Goal: Information Seeking & Learning: Learn about a topic

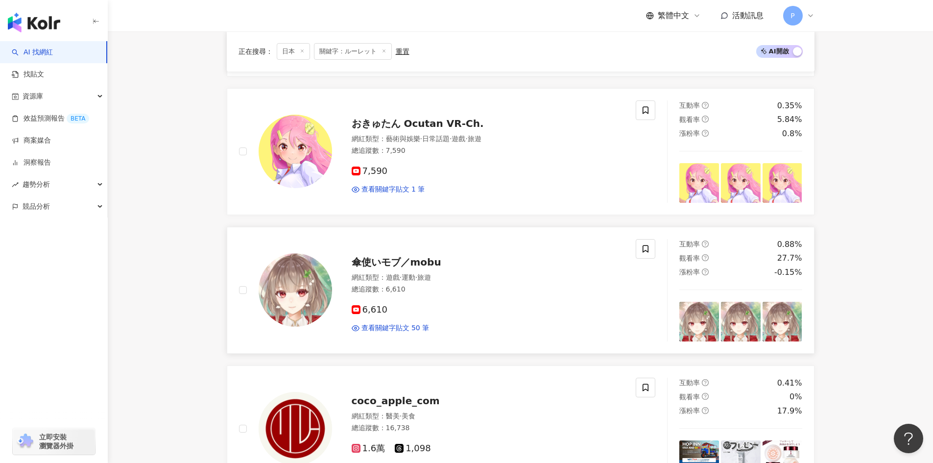
scroll to position [1349, 0]
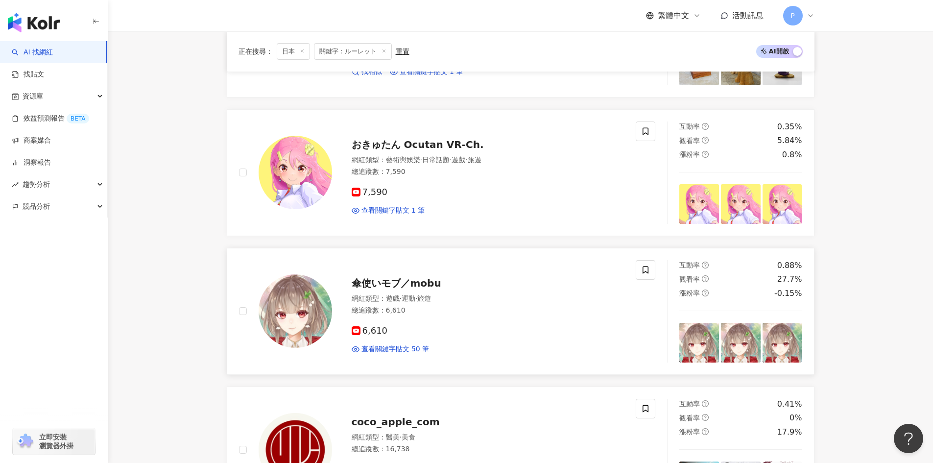
click at [416, 282] on span "傘使いモブ／mobu" at bounding box center [397, 283] width 90 height 12
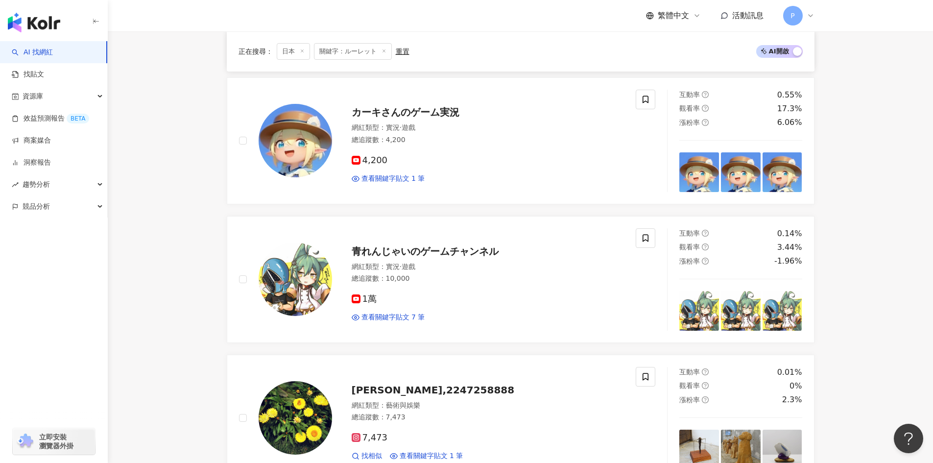
scroll to position [957, 0]
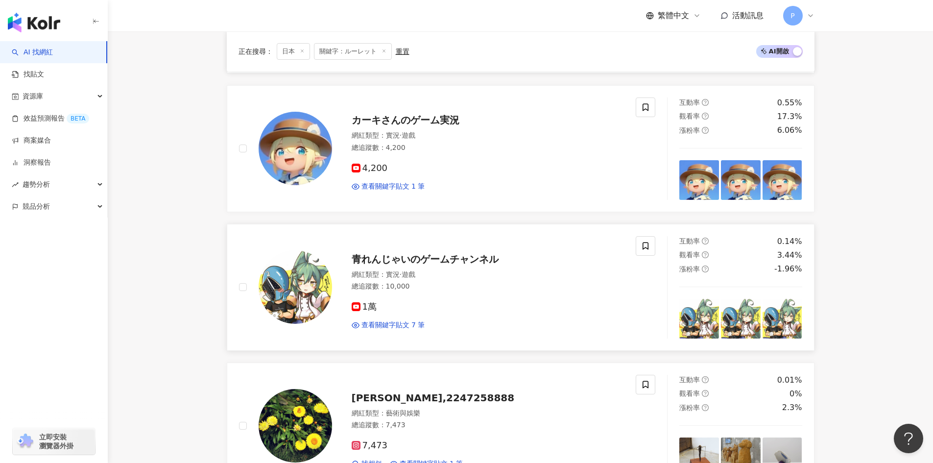
click at [372, 260] on span "青れんじゃいのゲームチャンネル" at bounding box center [425, 259] width 147 height 12
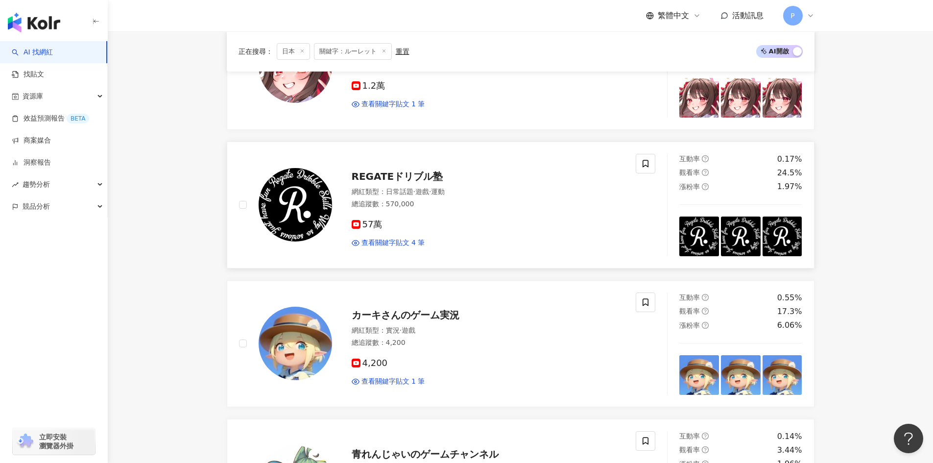
scroll to position [761, 0]
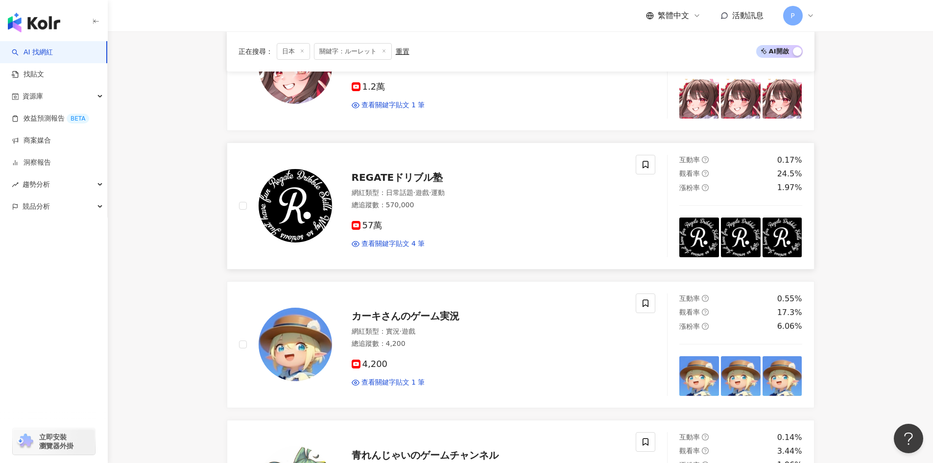
click at [360, 175] on span "REGATEドリブル塾" at bounding box center [398, 177] width 92 height 12
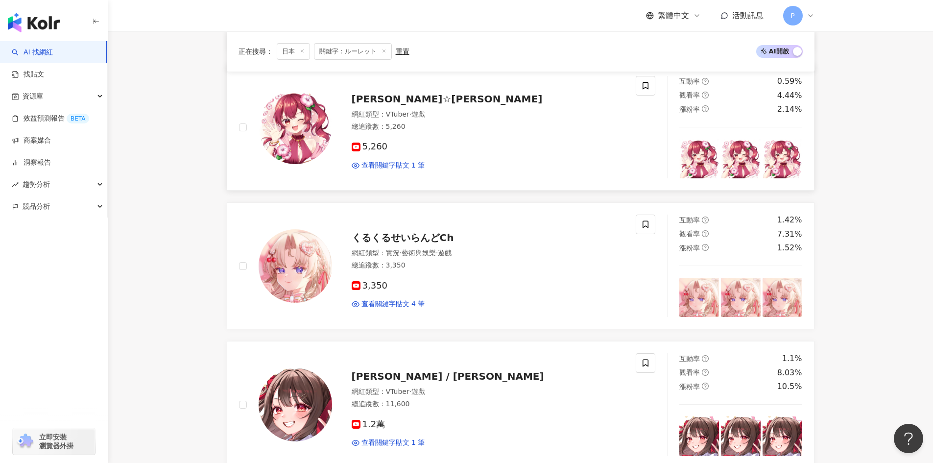
scroll to position [418, 0]
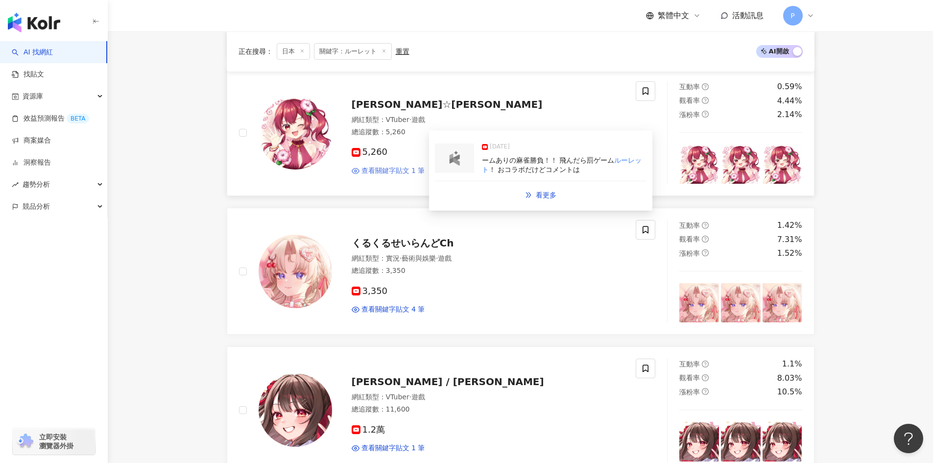
click at [383, 169] on span "查看關鍵字貼文 1 筆" at bounding box center [393, 171] width 64 height 10
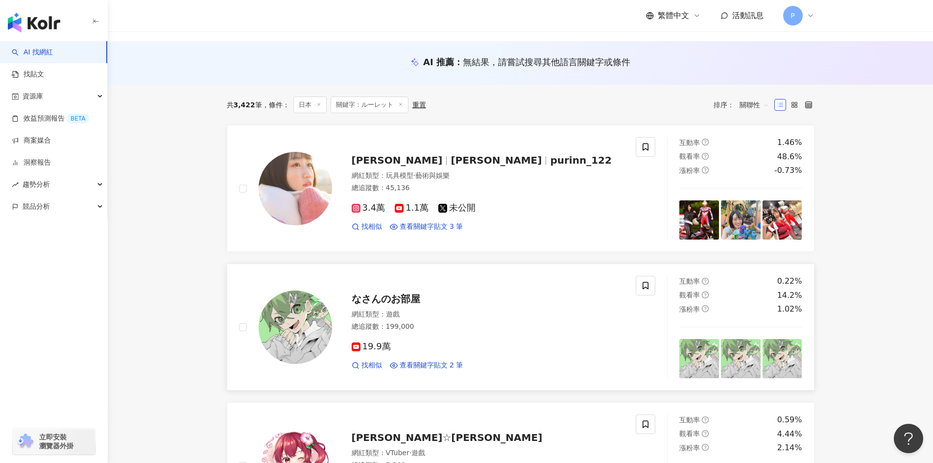
scroll to position [75, 0]
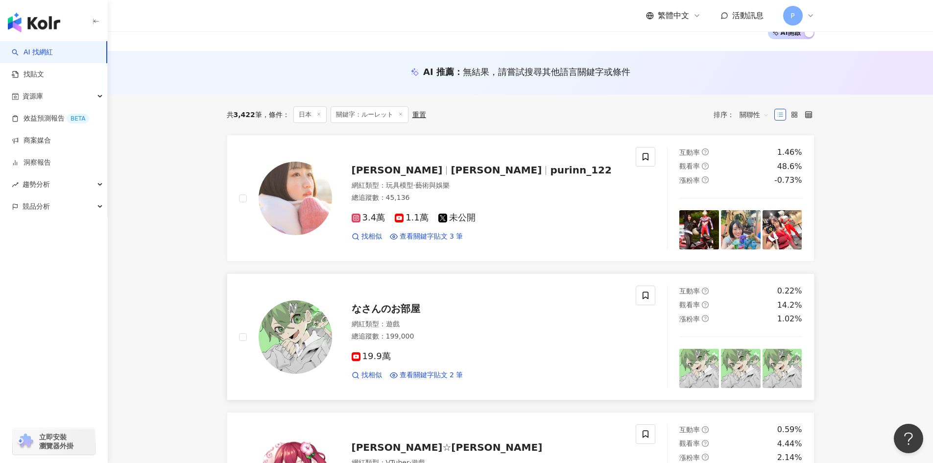
click at [367, 310] on span "なさんのお部屋" at bounding box center [386, 309] width 69 height 12
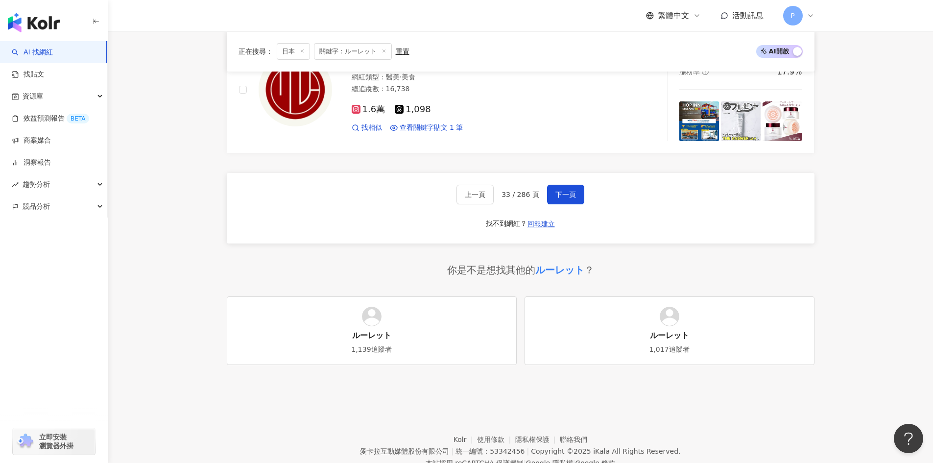
scroll to position [1744, 0]
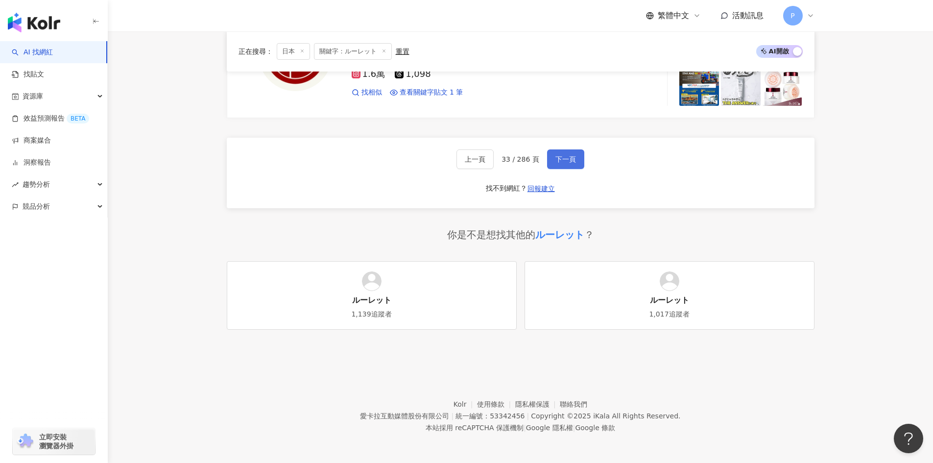
click at [568, 155] on span "下一頁" at bounding box center [565, 159] width 21 height 8
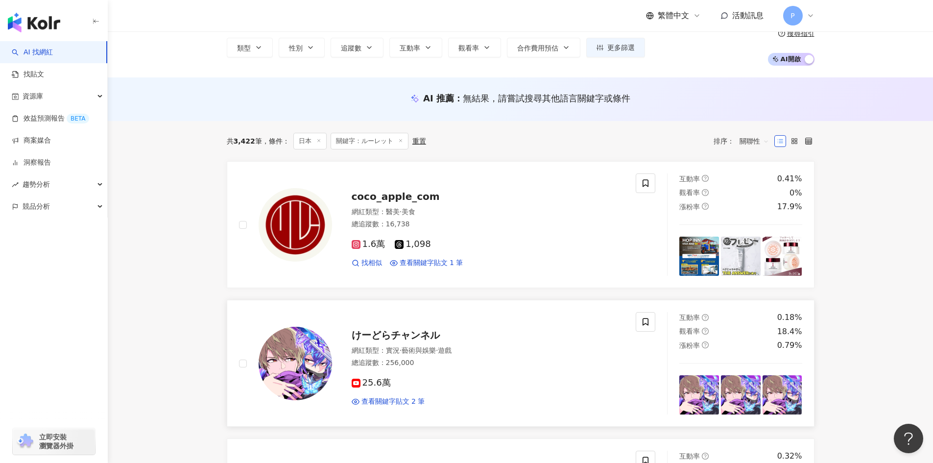
scroll to position [0, 0]
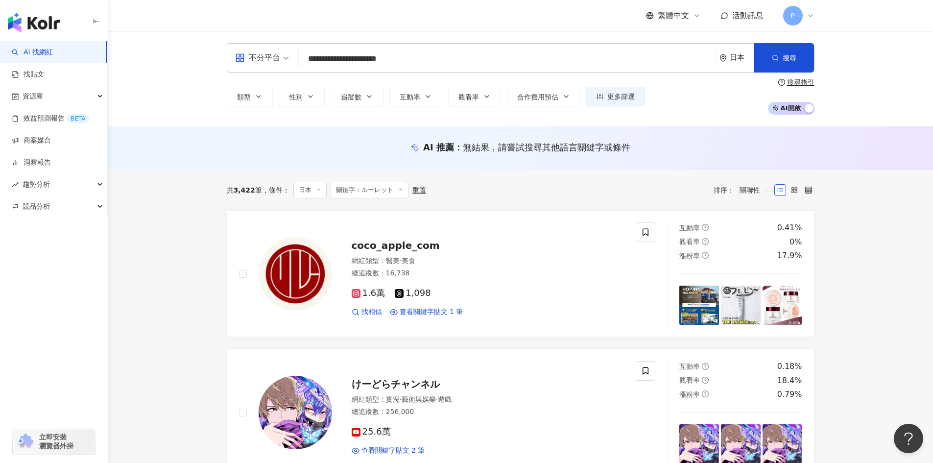
click at [380, 189] on span "關鍵字：ルーレット" at bounding box center [370, 190] width 78 height 17
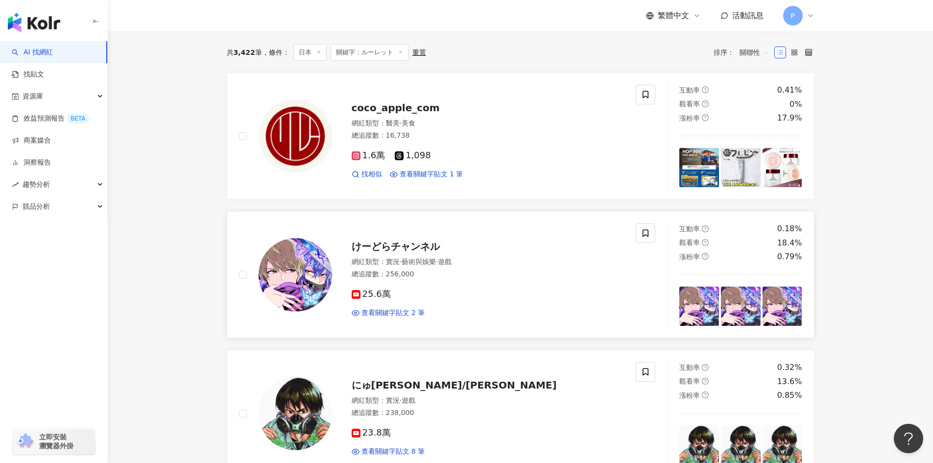
scroll to position [147, 0]
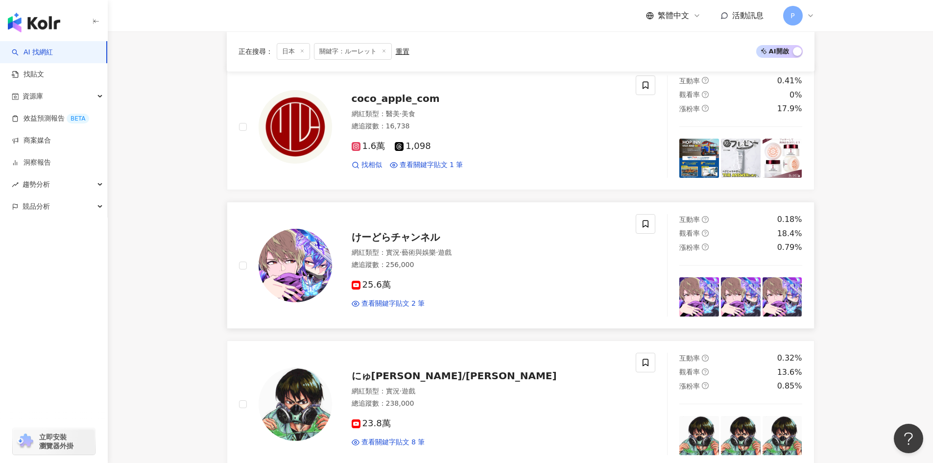
click at [394, 238] on span "けーどらチャンネル" at bounding box center [396, 237] width 88 height 12
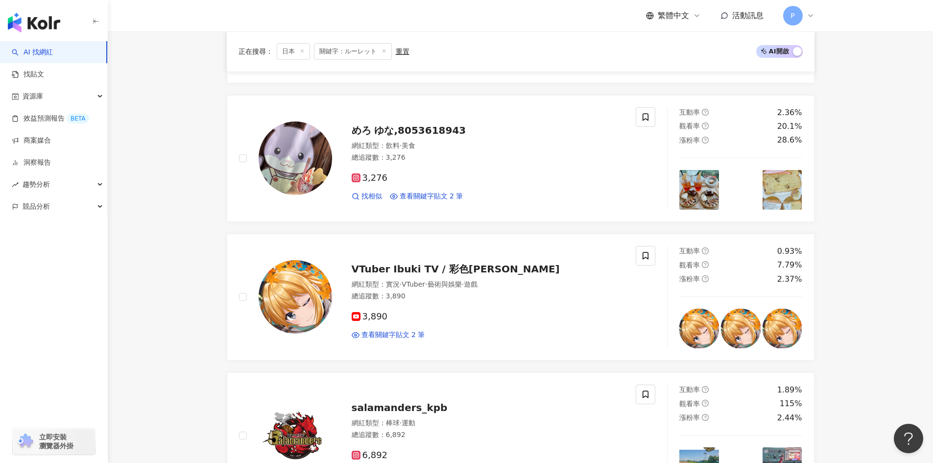
scroll to position [1606, 0]
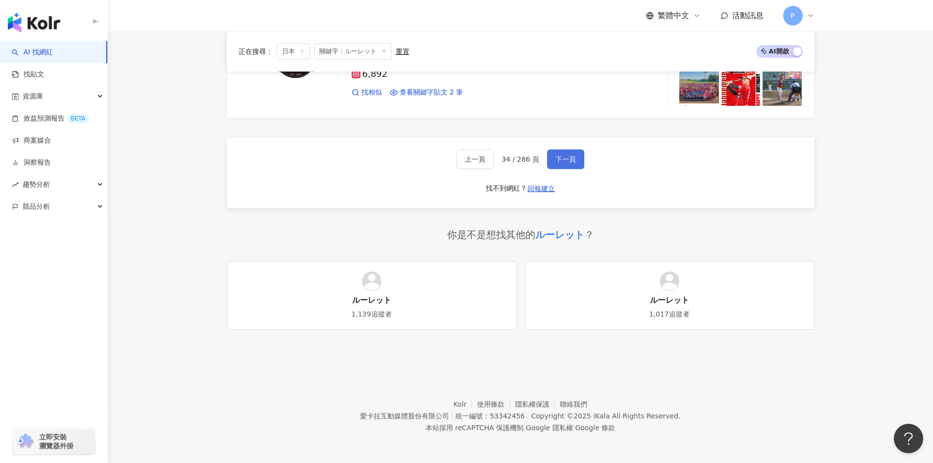
click at [565, 157] on span "下一頁" at bounding box center [565, 159] width 21 height 8
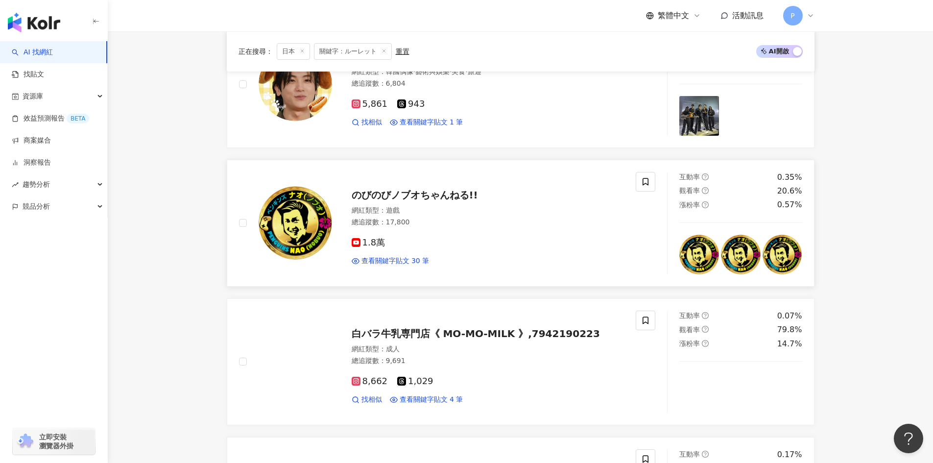
scroll to position [1156, 0]
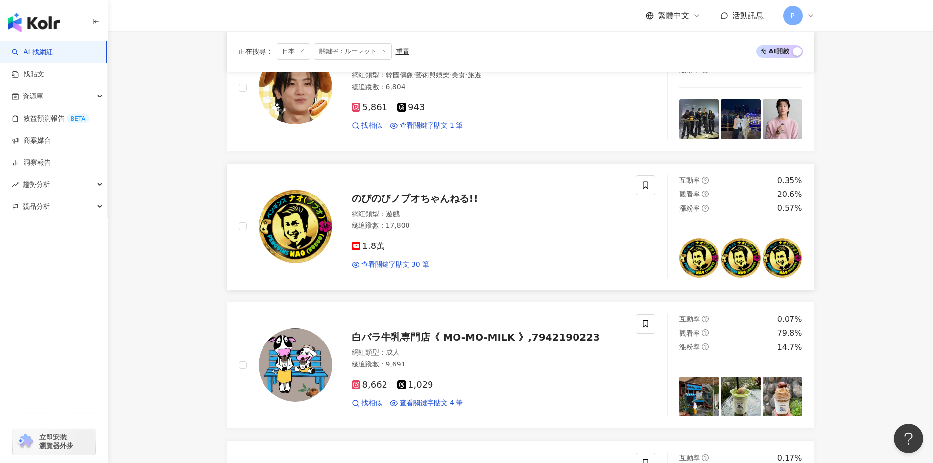
click at [406, 202] on span "のびのびノブオちゃんねる!!" at bounding box center [415, 198] width 126 height 12
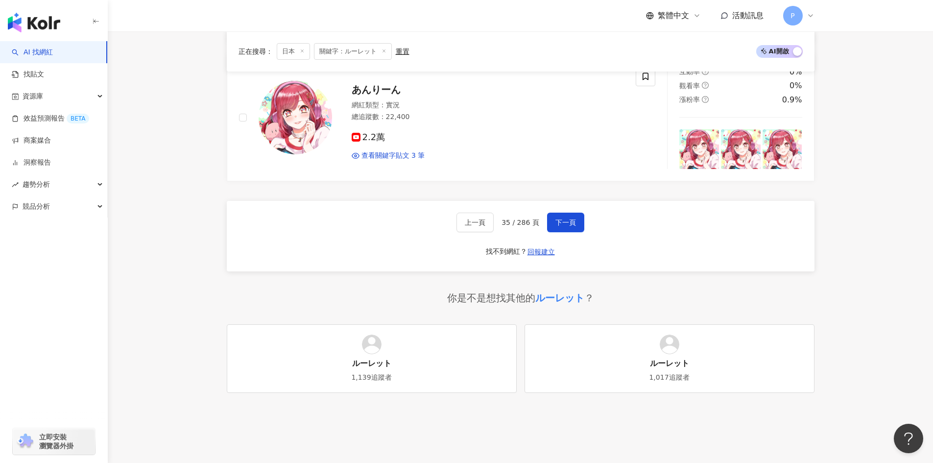
scroll to position [1744, 0]
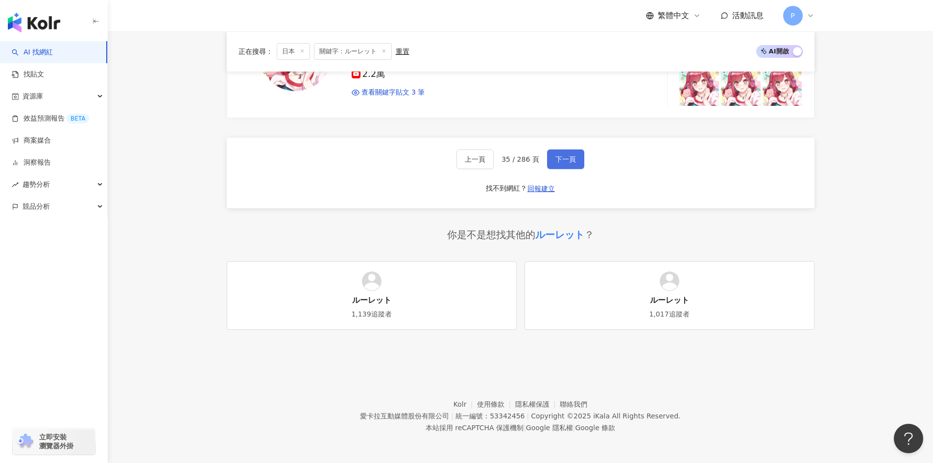
click at [561, 153] on button "下一頁" at bounding box center [565, 159] width 37 height 20
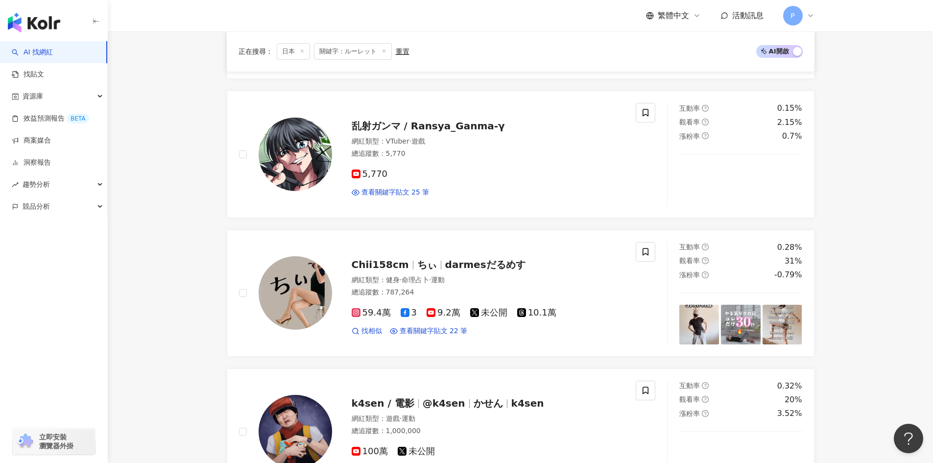
scroll to position [1606, 0]
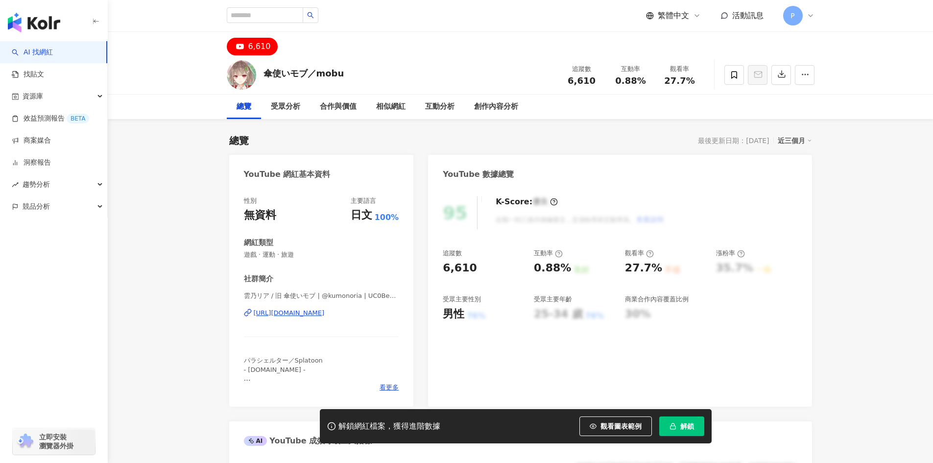
click at [325, 311] on div "https://www.youtube.com/channel/UC0BeEuhmacalaDFc7n3sfuA" at bounding box center [289, 313] width 71 height 9
click at [311, 314] on div "https://www.youtube.com/channel/UC5aRsy3YqpRXXGSu5tu201w" at bounding box center [289, 313] width 71 height 9
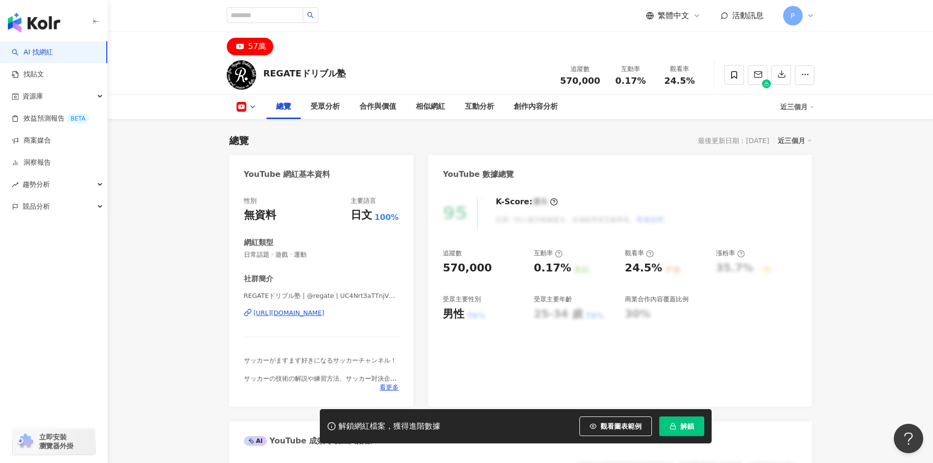
click at [311, 310] on div "https://www.youtube.com/channel/UC4Nrt3aTTnjVAW_ein2nTQQ" at bounding box center [289, 313] width 71 height 9
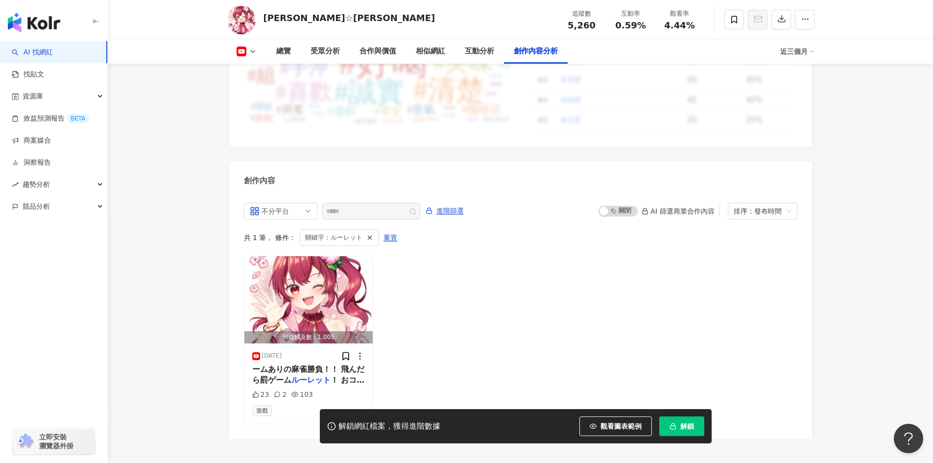
scroll to position [2634, 0]
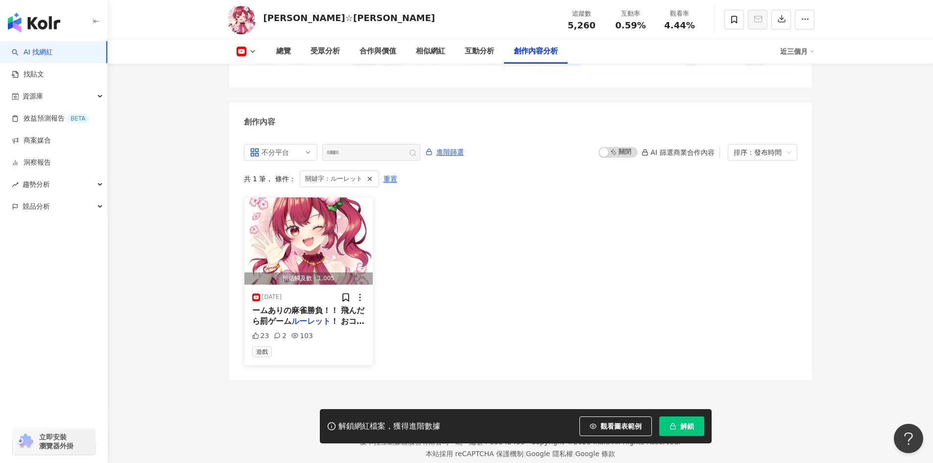
click at [276, 333] on icon at bounding box center [277, 335] width 5 height 5
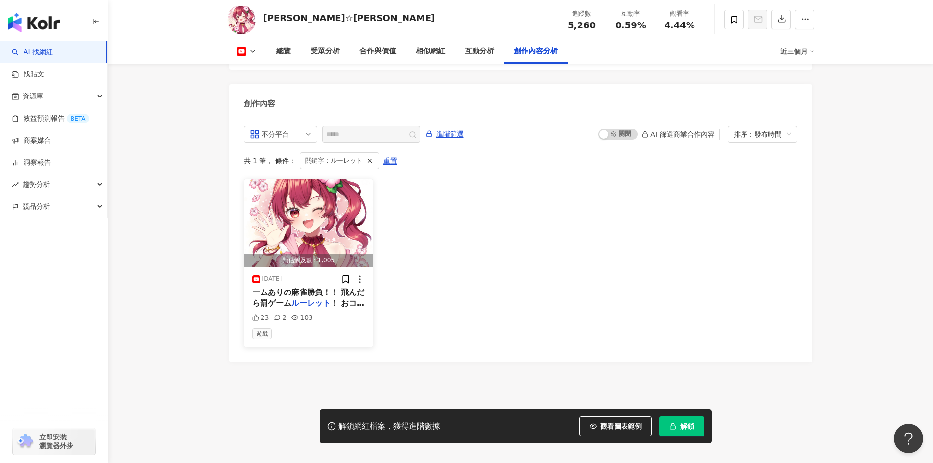
click at [290, 288] on span "ームありの麻雀勝負！！ 飛んだら罰ゲーム" at bounding box center [308, 298] width 113 height 20
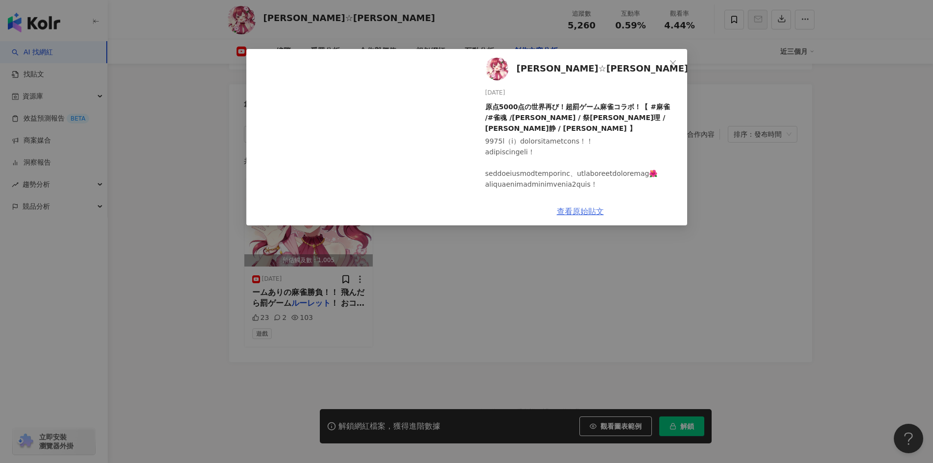
click at [579, 215] on link "查看原始貼文" at bounding box center [580, 211] width 47 height 9
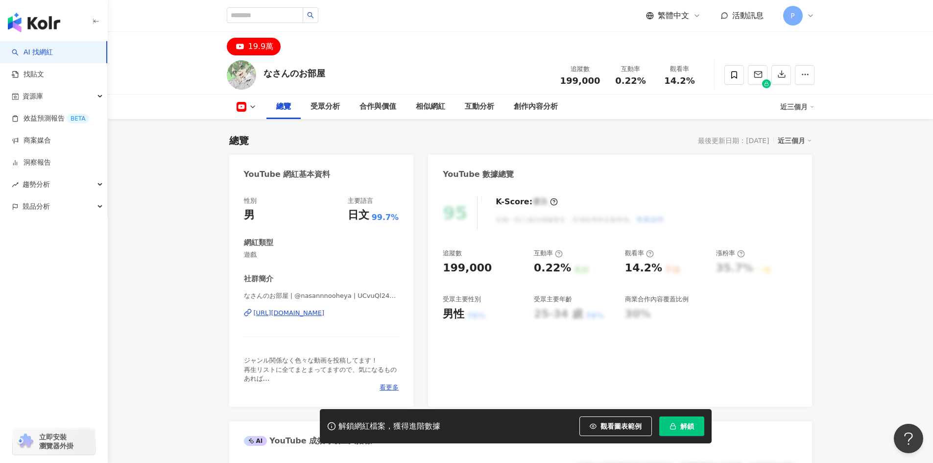
click at [325, 317] on div "[URL][DOMAIN_NAME]" at bounding box center [289, 313] width 71 height 9
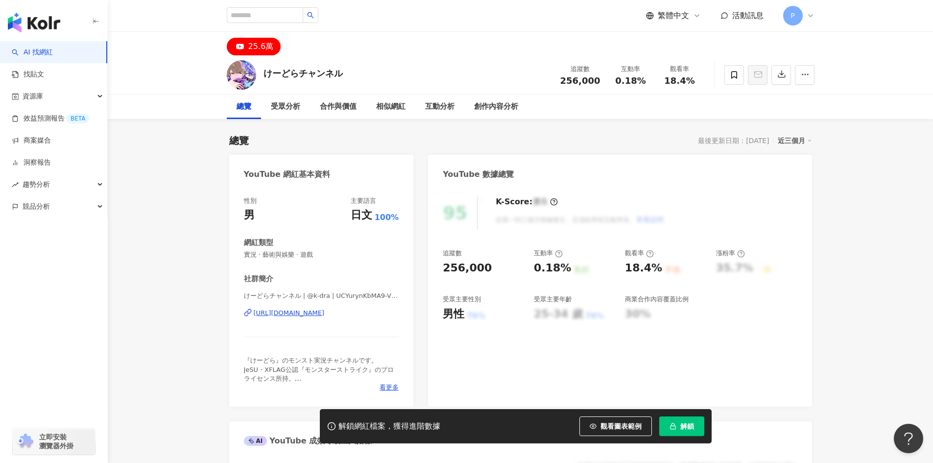
click at [293, 316] on div "[URL][DOMAIN_NAME]" at bounding box center [289, 313] width 71 height 9
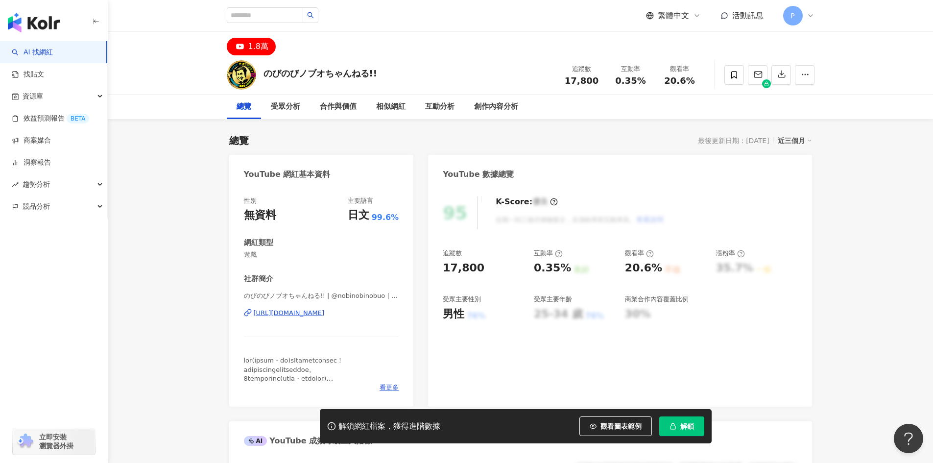
drag, startPoint x: 503, startPoint y: 221, endPoint x: 322, endPoint y: 312, distance: 202.8
click at [322, 312] on div "[URL][DOMAIN_NAME]" at bounding box center [289, 313] width 71 height 9
